Goal: Task Accomplishment & Management: Manage account settings

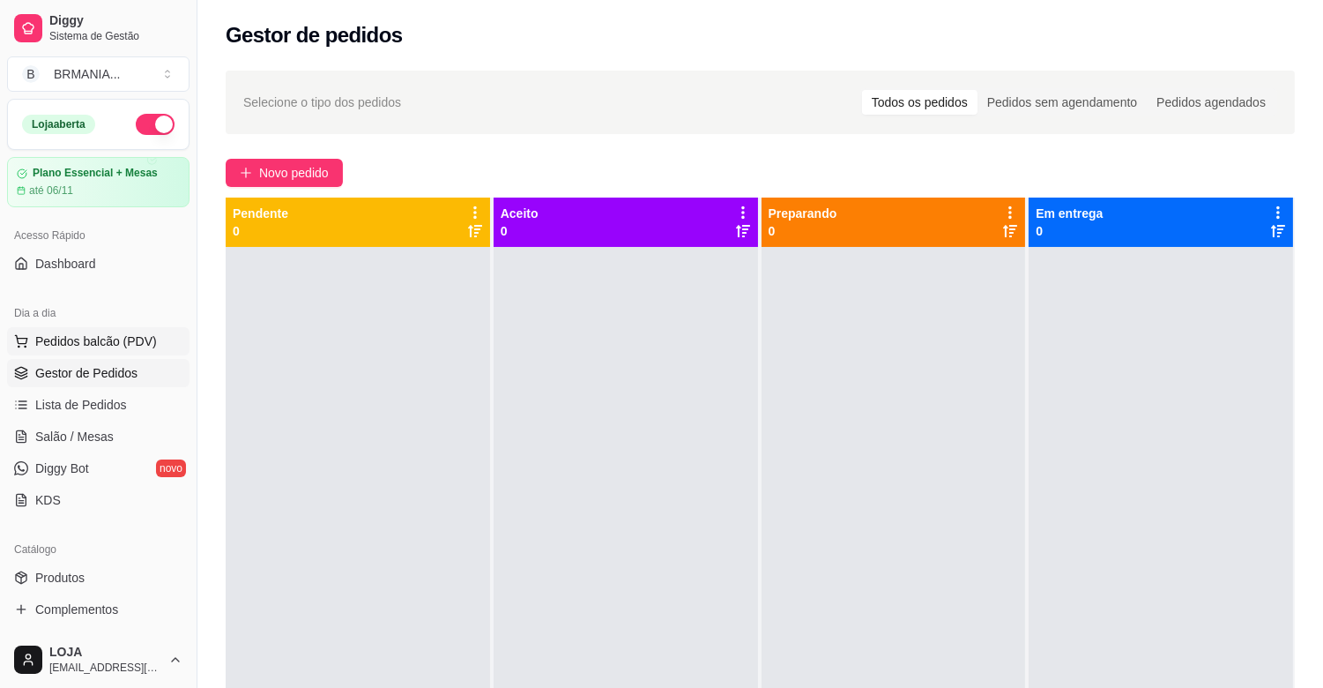
click at [100, 333] on span "Pedidos balcão (PDV)" at bounding box center [96, 341] width 122 height 18
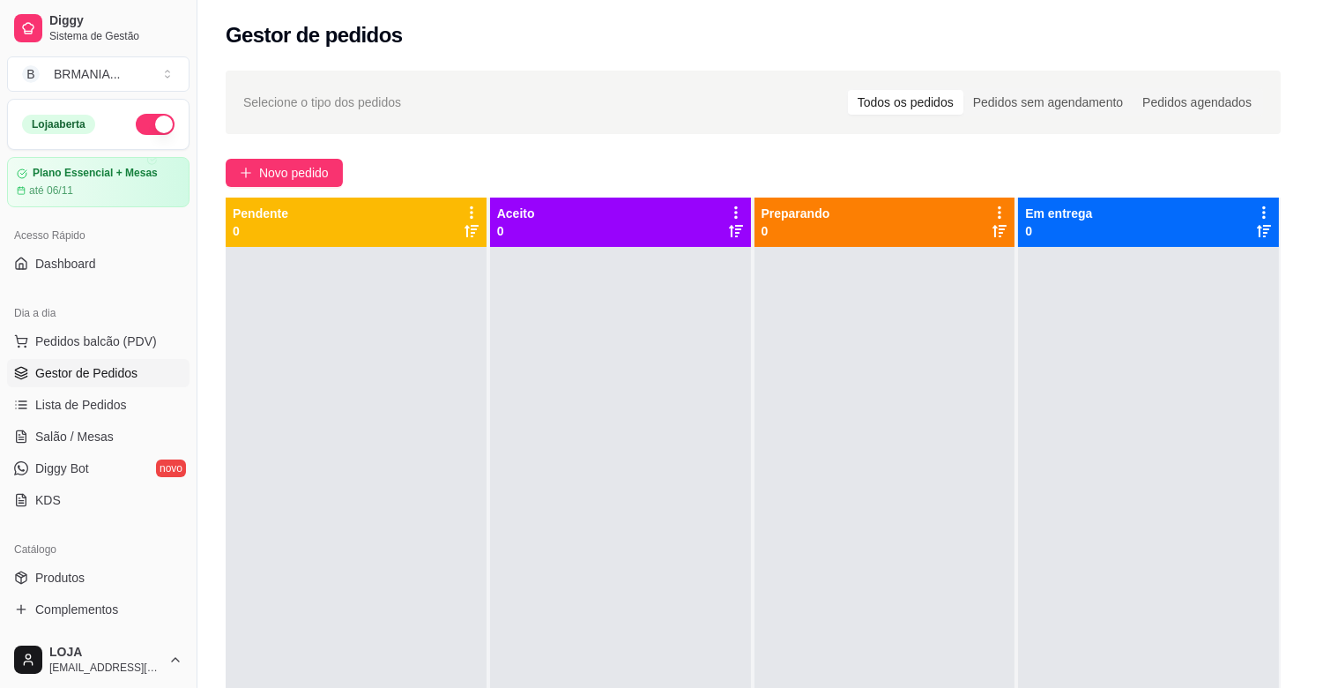
click at [116, 341] on img at bounding box center [112, 333] width 167 height 114
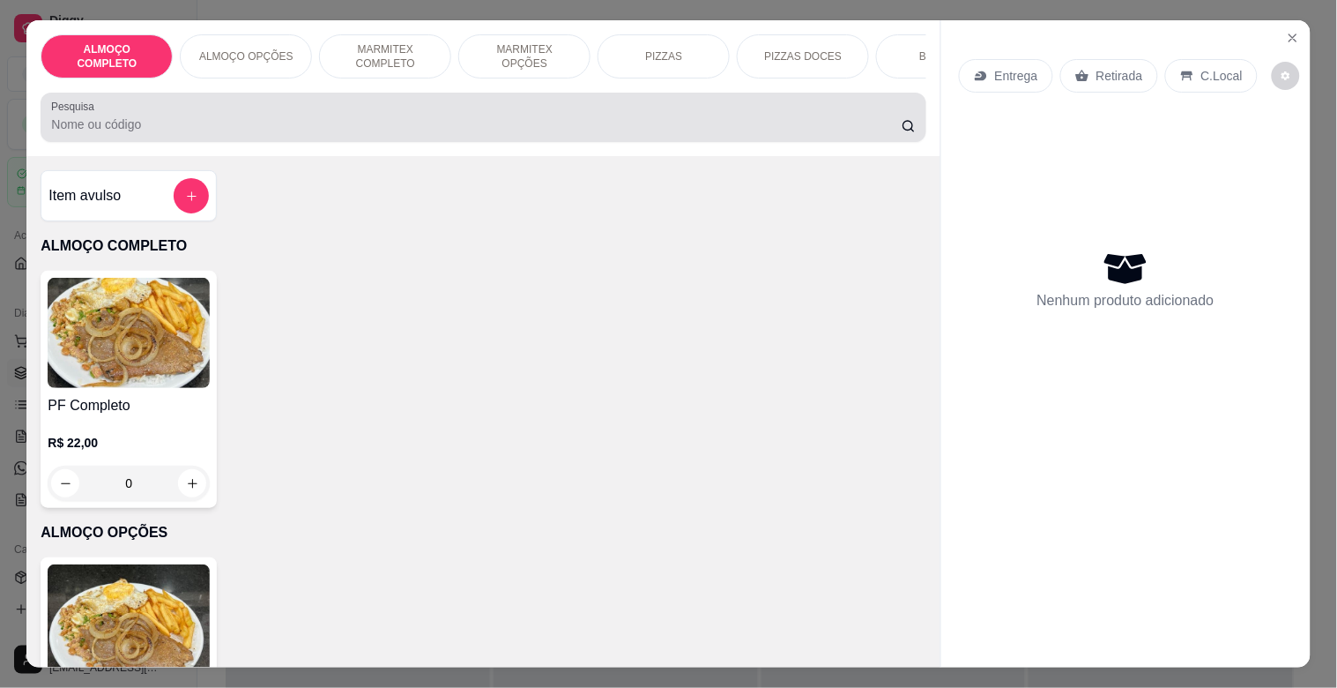
click at [223, 106] on div "Pesquisa" at bounding box center [483, 117] width 885 height 49
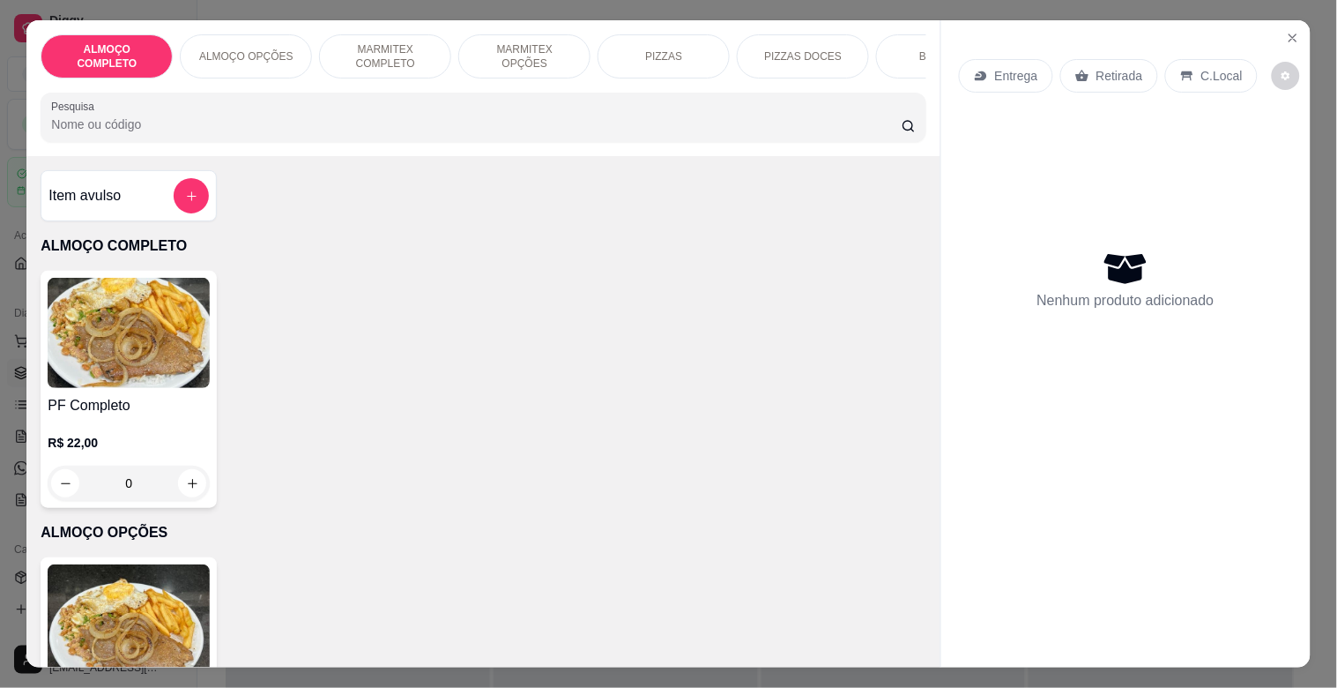
click at [221, 128] on input "Pesquisa" at bounding box center [476, 124] width 851 height 18
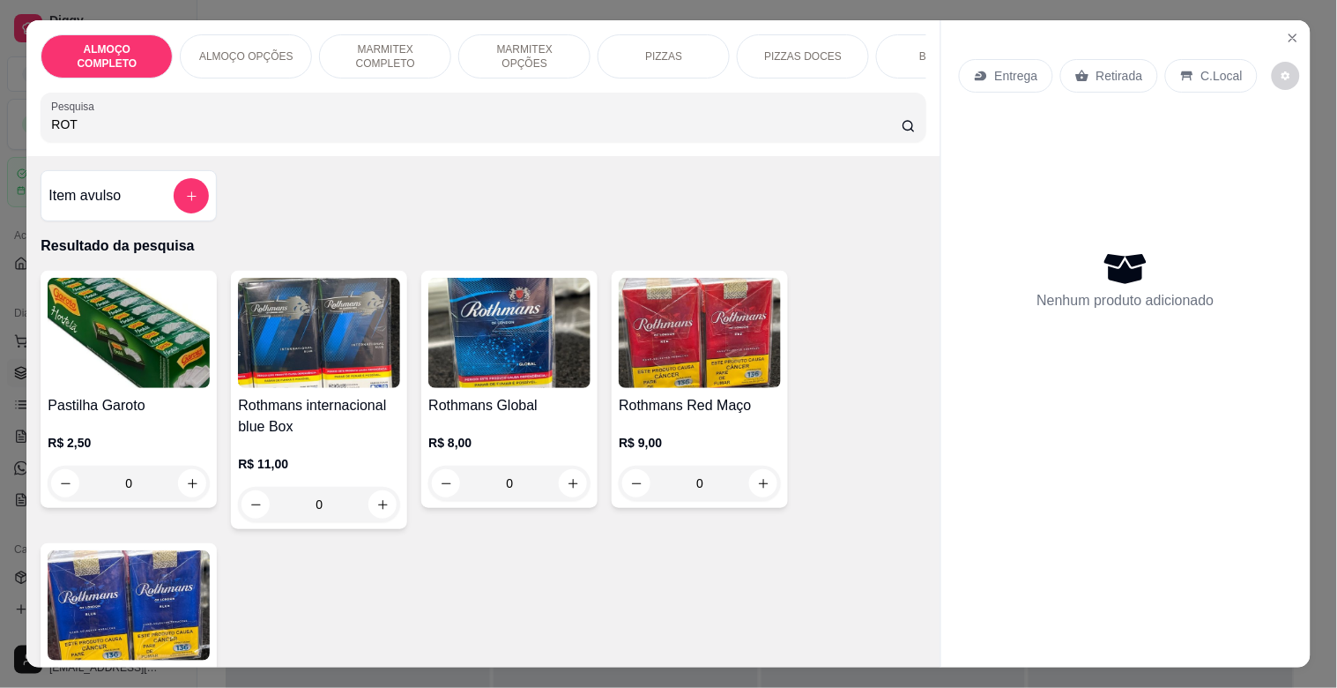
type input "ROT"
click at [502, 416] on h4 "Rothmans Global" at bounding box center [509, 405] width 162 height 21
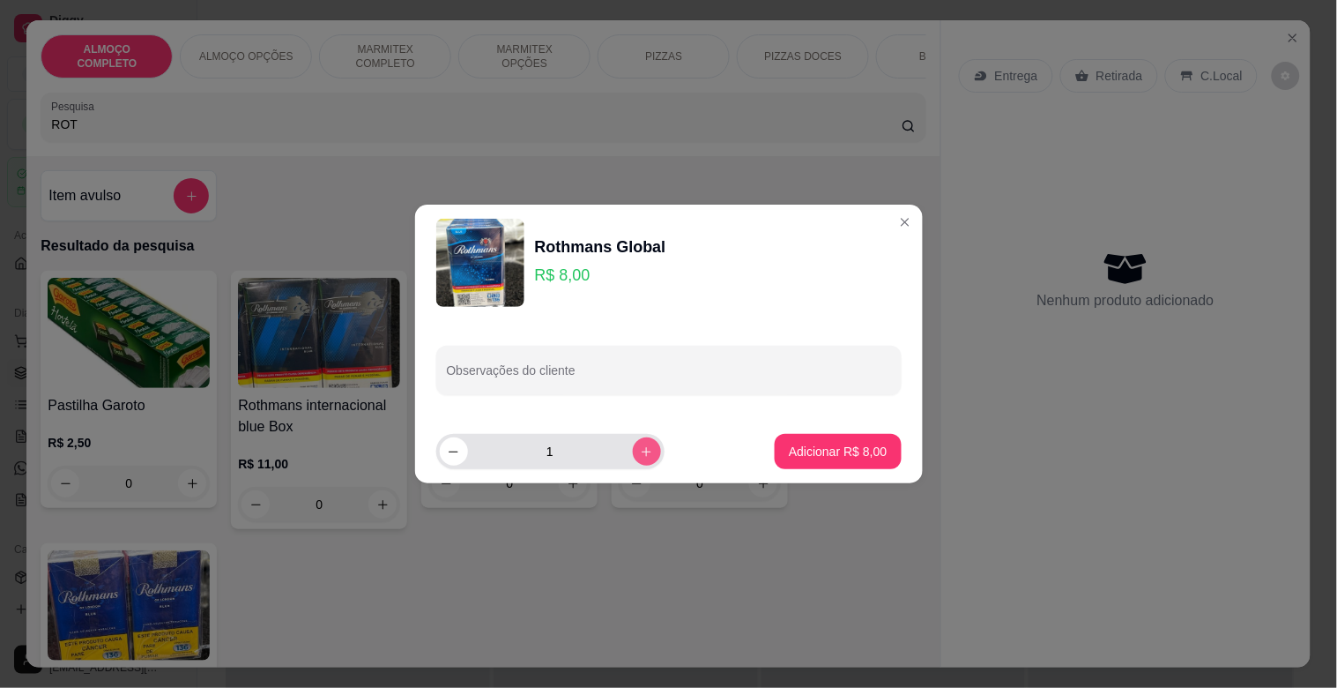
click at [640, 454] on icon "increase-product-quantity" at bounding box center [646, 451] width 13 height 13
type input "2"
click at [813, 455] on p "Adicionar R$ 16,00" at bounding box center [835, 450] width 102 height 17
type input "2"
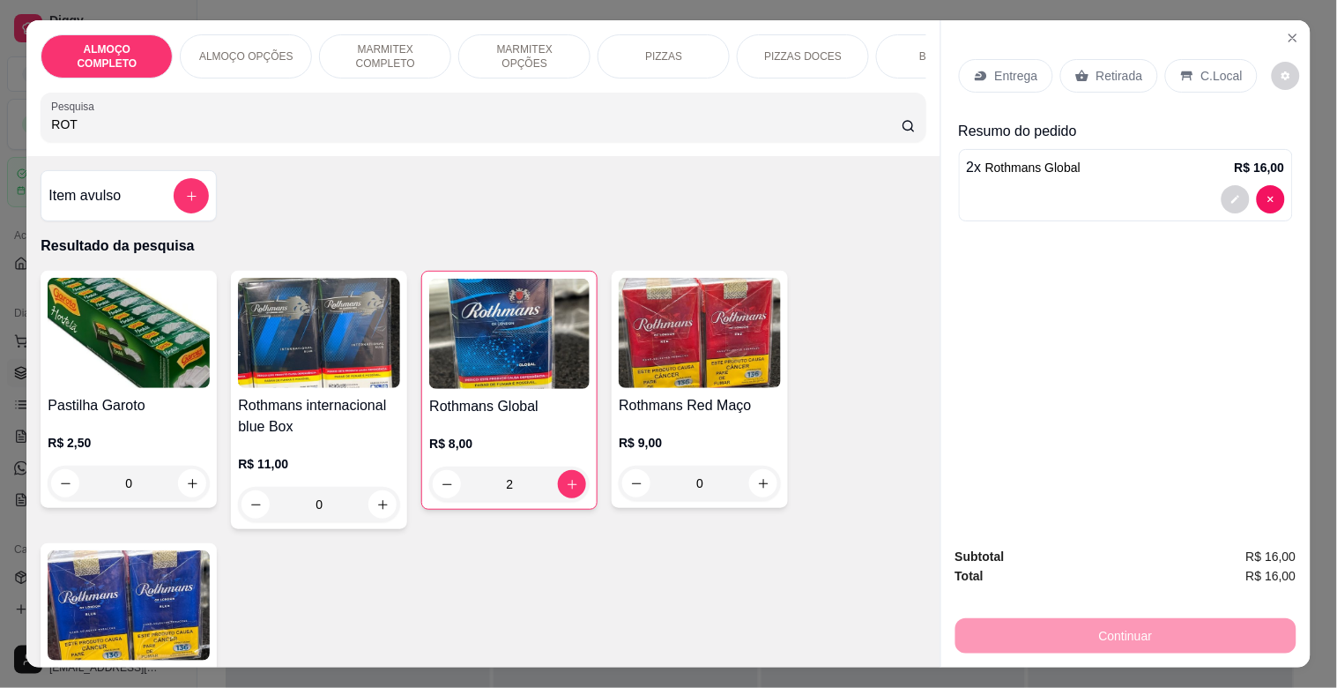
click at [1123, 71] on p "Retirada" at bounding box center [1119, 76] width 47 height 18
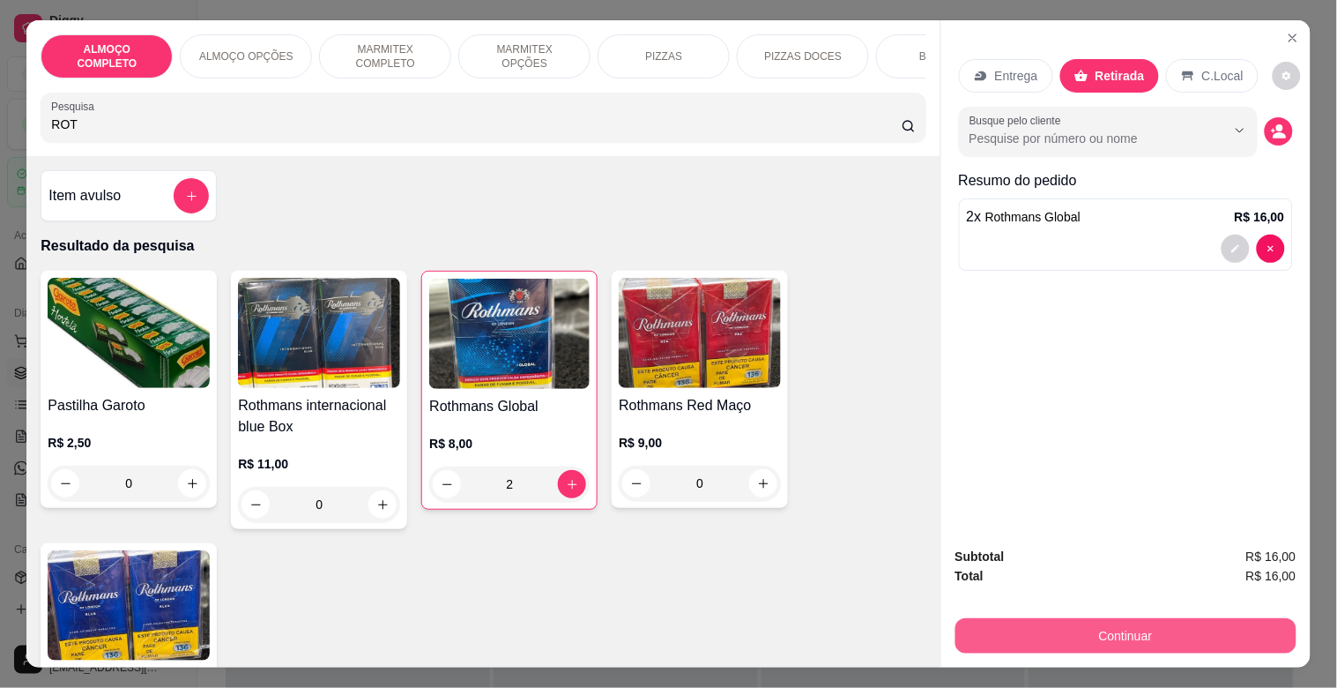
click at [1174, 632] on button "Continuar" at bounding box center [1125, 635] width 341 height 35
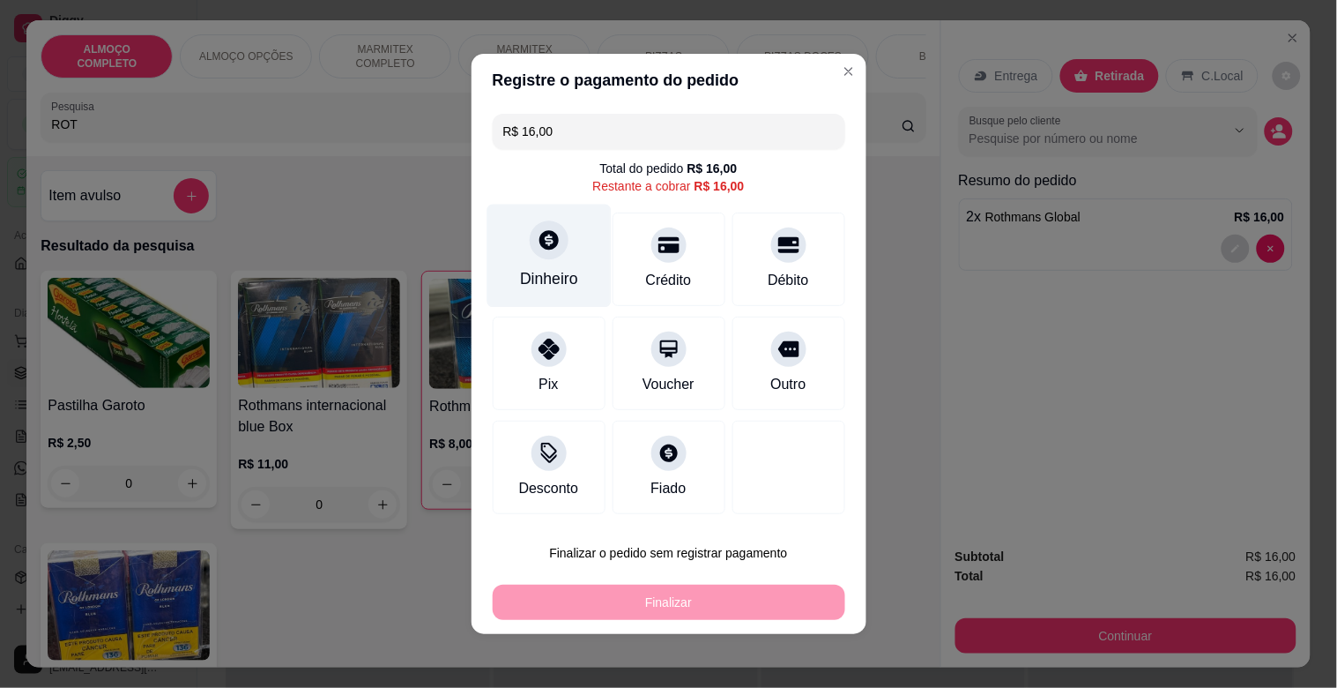
click at [544, 265] on div "Dinheiro" at bounding box center [549, 255] width 124 height 103
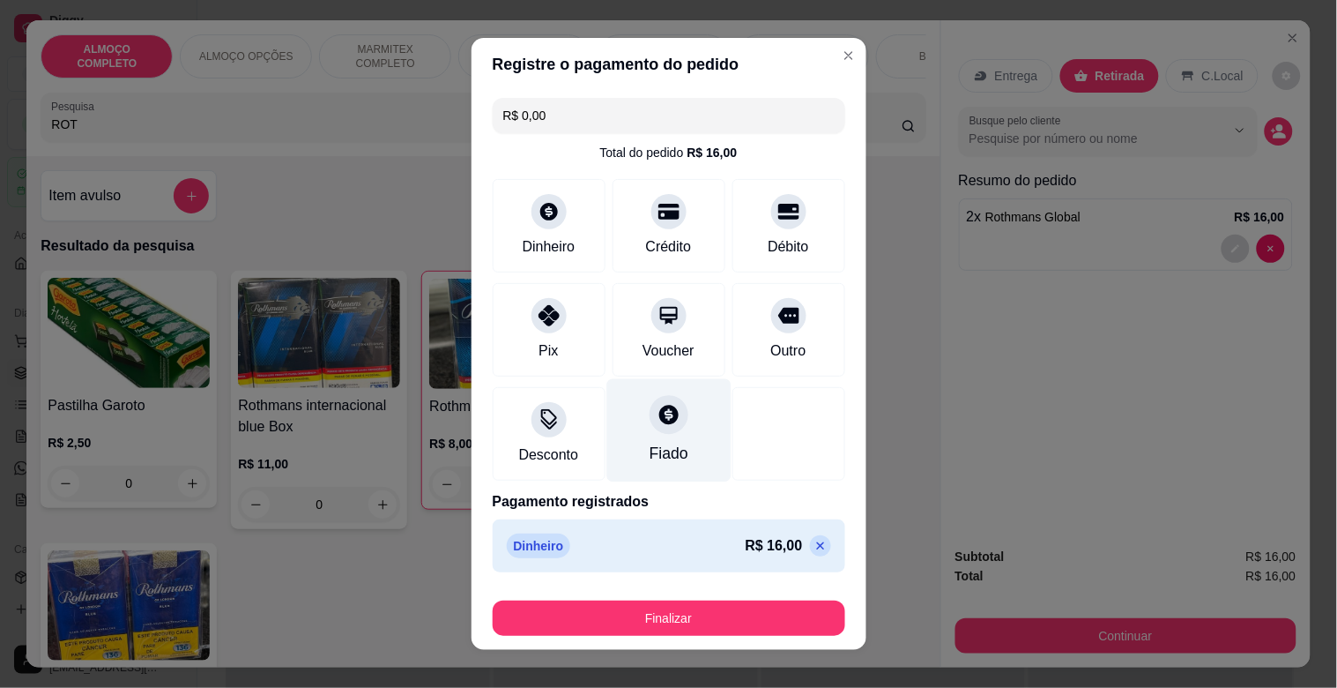
type input "R$ 0,00"
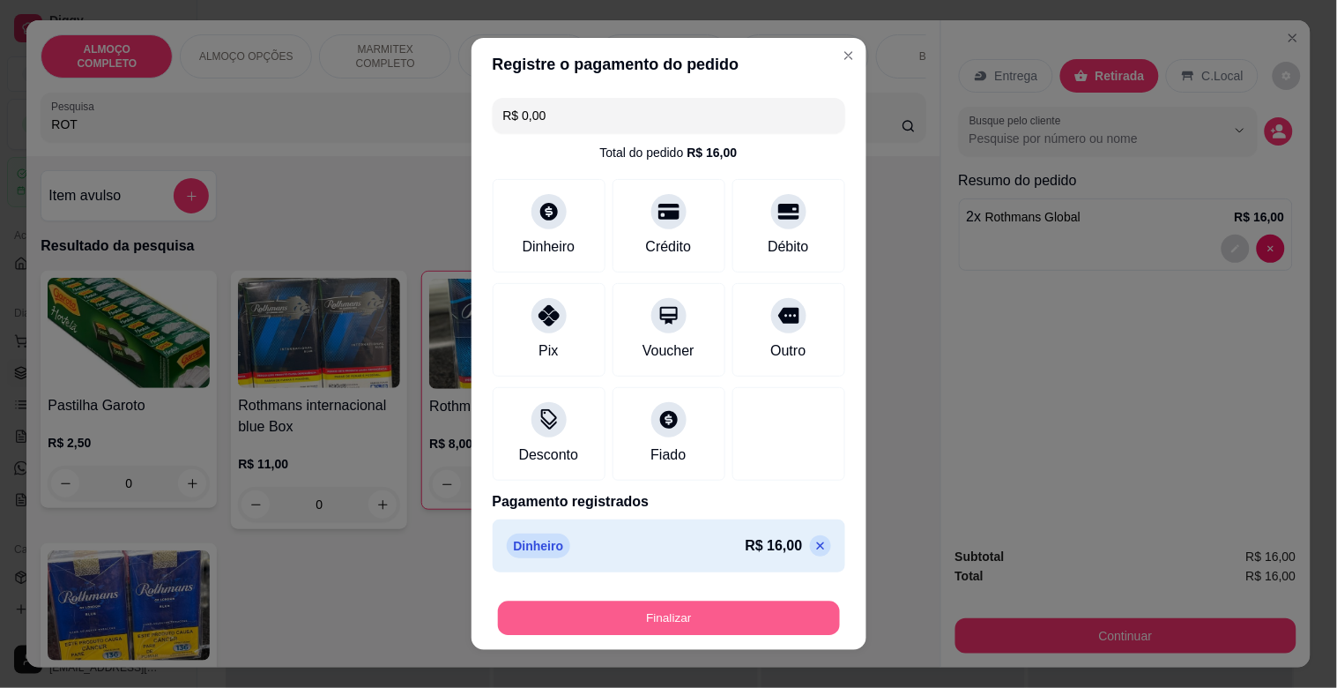
click at [708, 617] on button "Finalizar" at bounding box center [669, 618] width 342 height 34
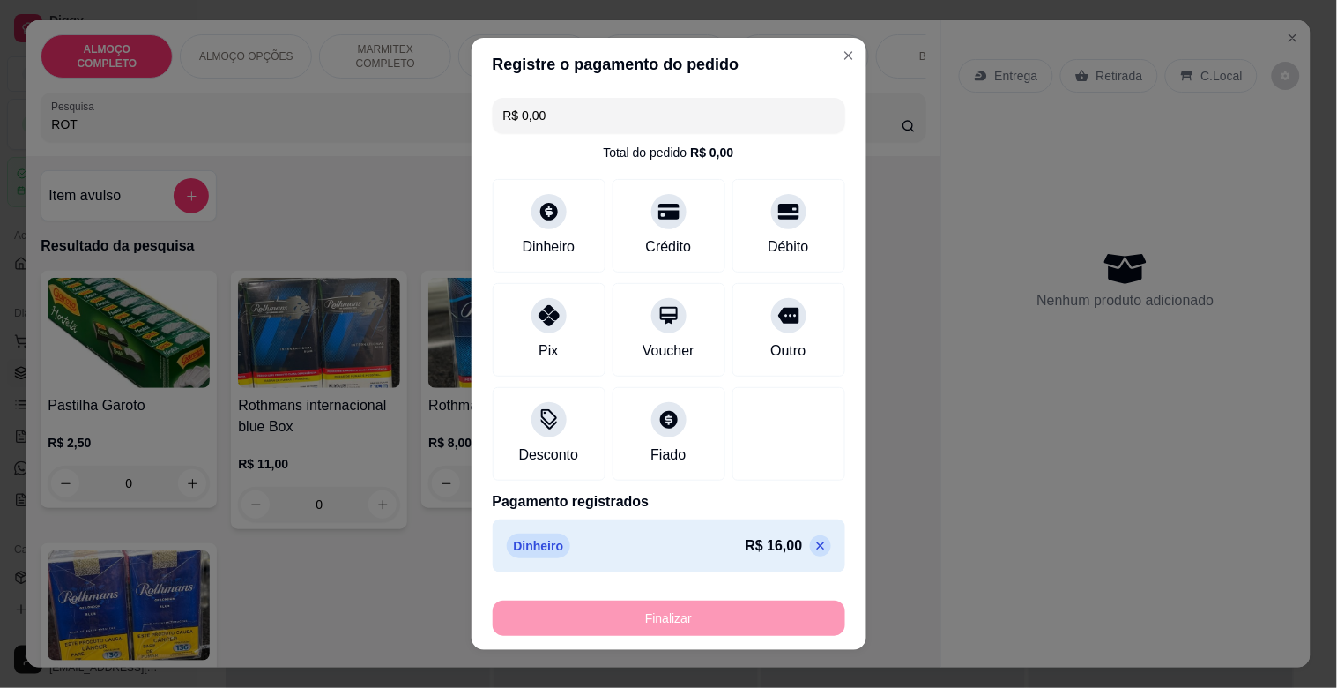
type input "0"
type input "-R$ 16,00"
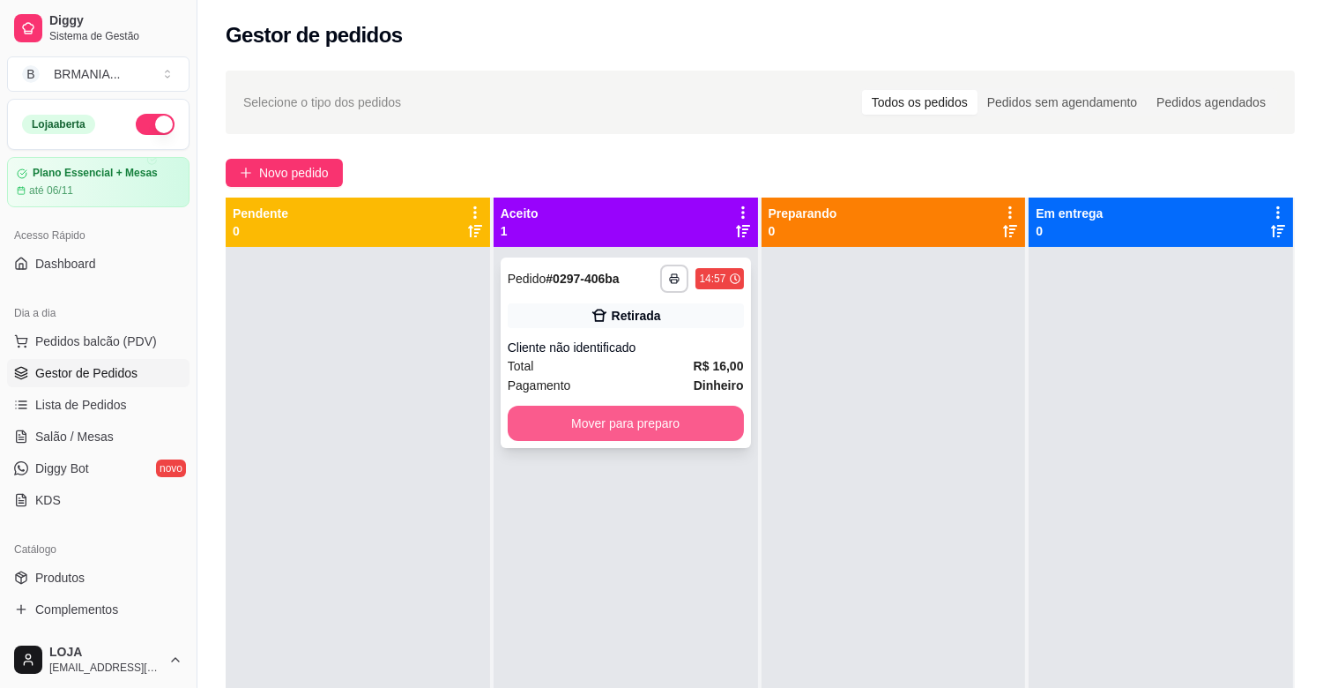
click at [622, 421] on button "Mover para preparo" at bounding box center [626, 422] width 236 height 35
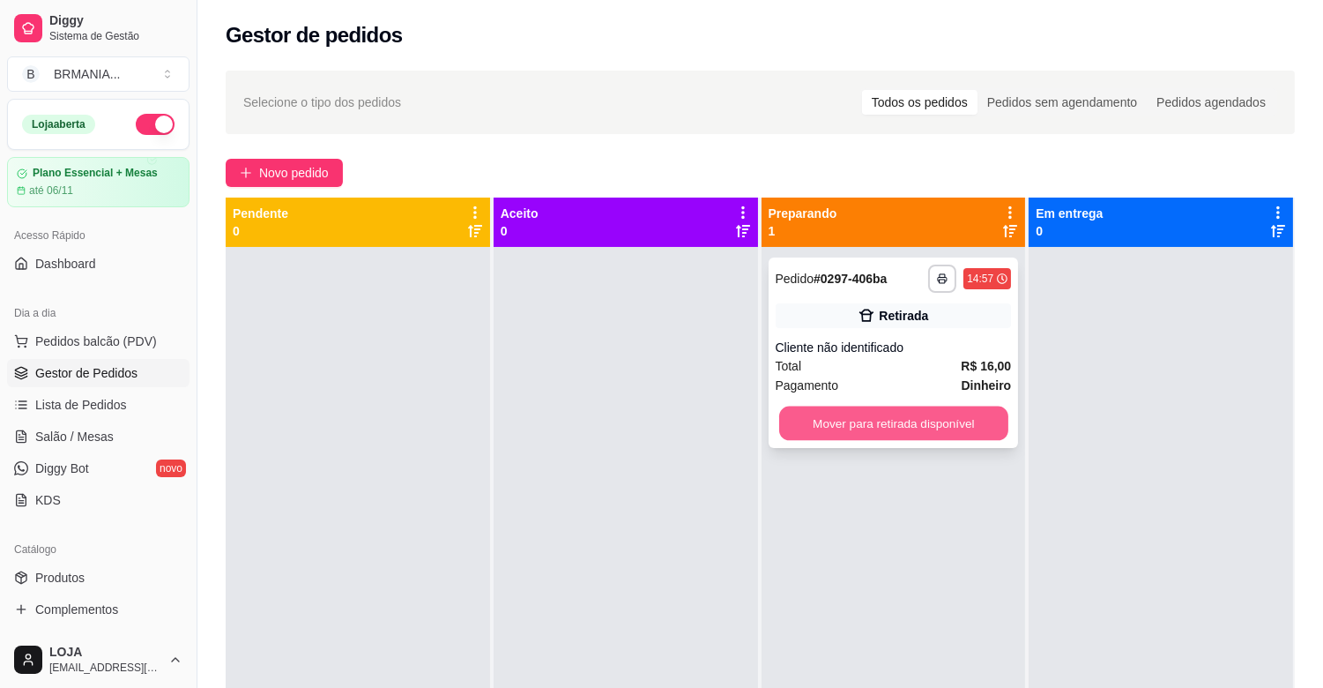
click at [904, 420] on button "Mover para retirada disponível" at bounding box center [893, 423] width 229 height 34
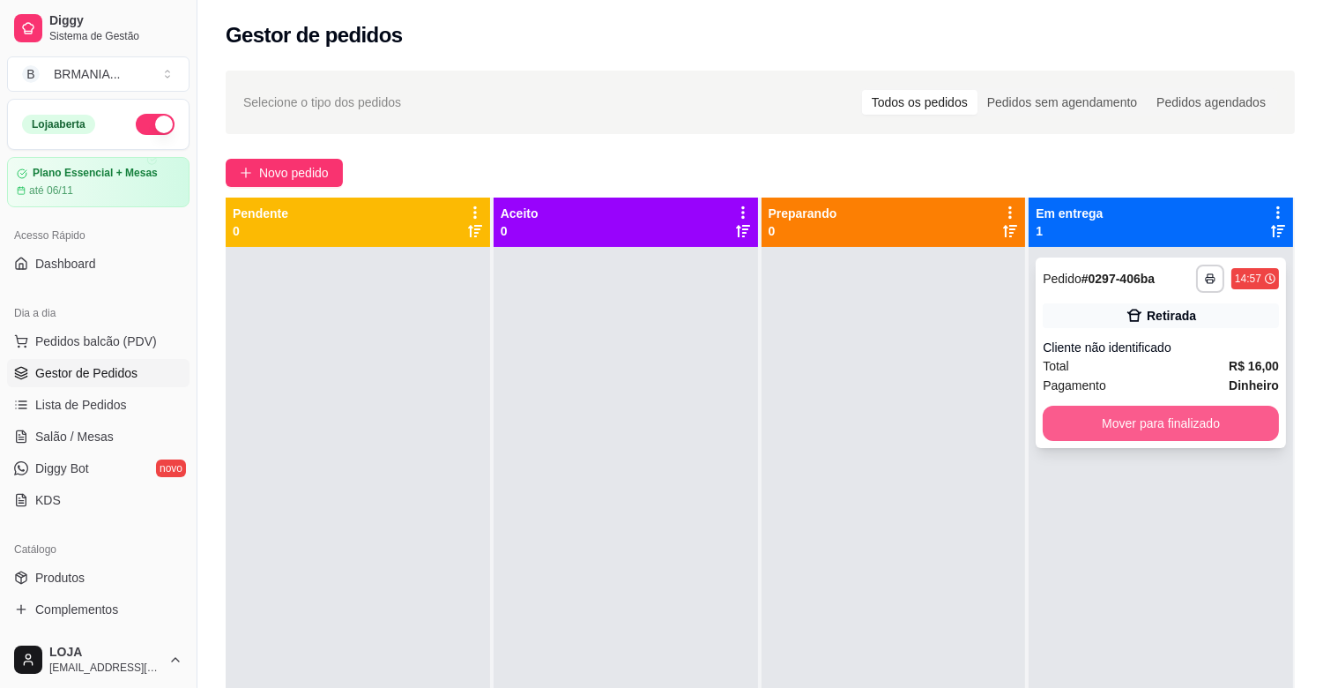
click at [1156, 425] on button "Mover para finalizado" at bounding box center [1161, 422] width 236 height 35
